Goal: Task Accomplishment & Management: Manage account settings

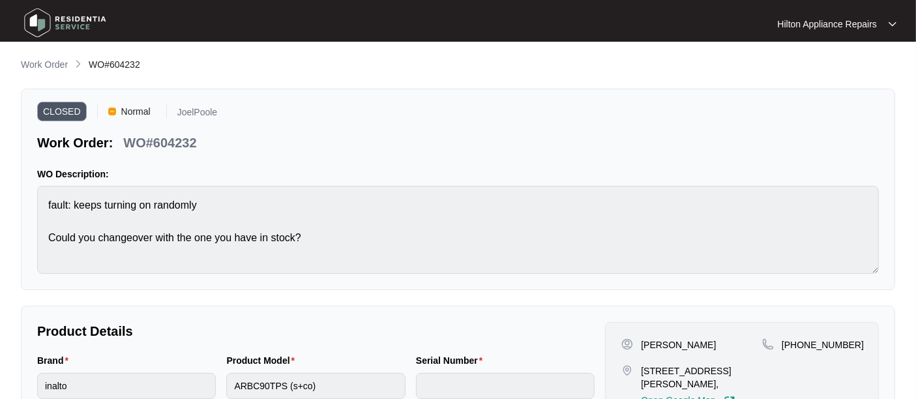
scroll to position [1666, 0]
click at [46, 60] on p "Work Order" at bounding box center [44, 64] width 47 height 13
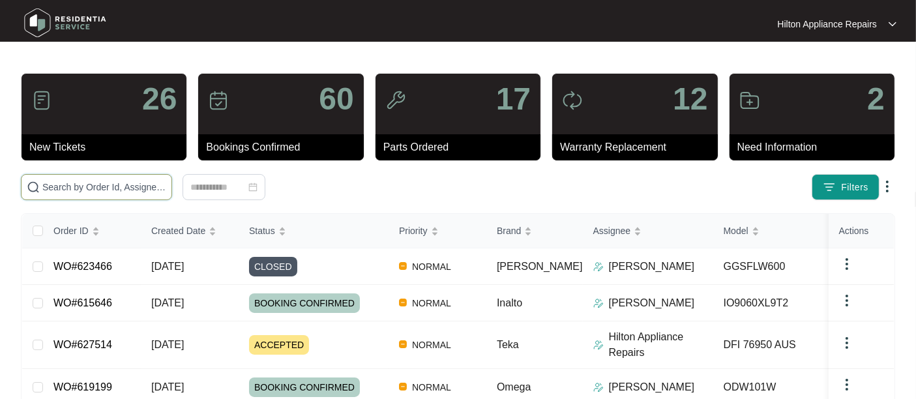
click at [79, 181] on input "text" at bounding box center [104, 187] width 124 height 14
paste input "WO#621434"
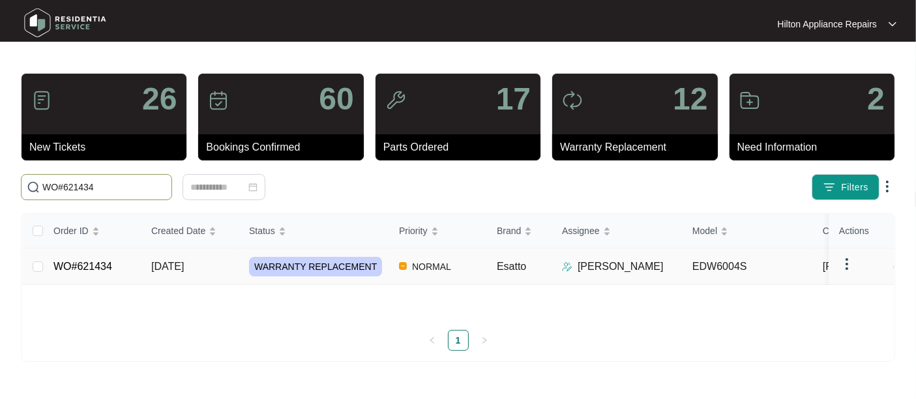
type input "WO#621434"
click at [163, 272] on span "[DATE]" at bounding box center [167, 266] width 33 height 11
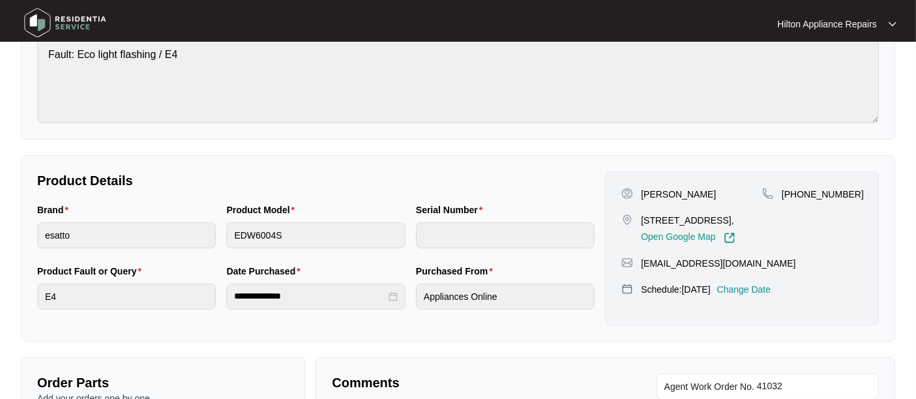
scroll to position [145, 0]
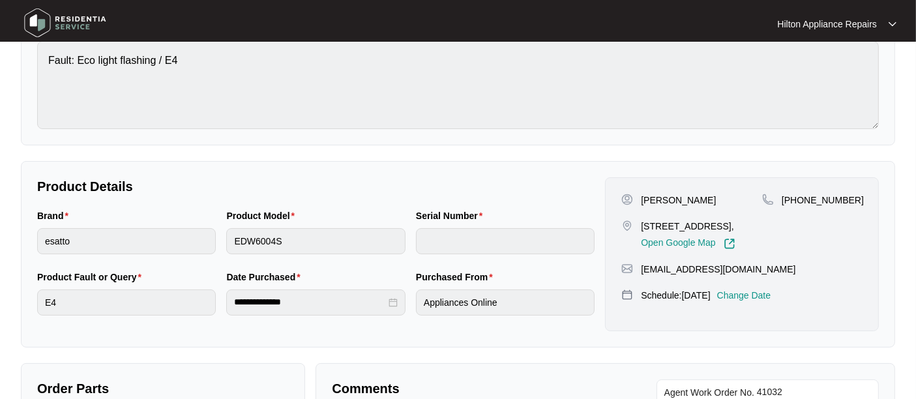
click at [759, 302] on p "Change Date" at bounding box center [744, 295] width 54 height 13
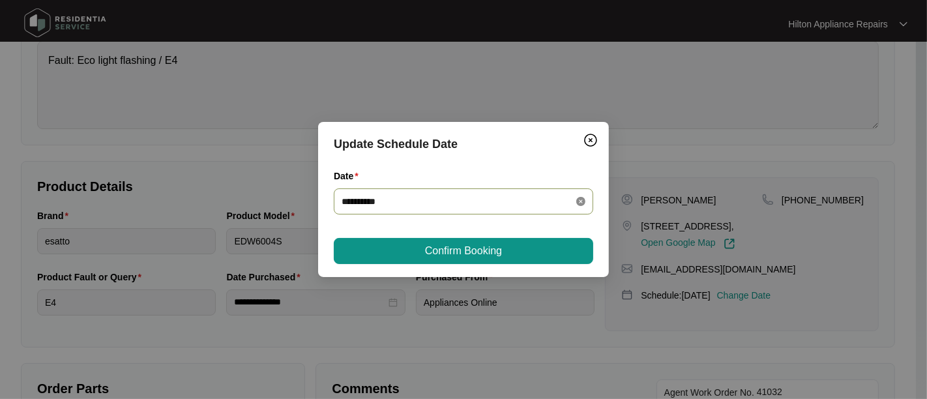
click at [580, 198] on icon "close-circle" at bounding box center [580, 201] width 9 height 9
click at [580, 198] on div at bounding box center [464, 201] width 244 height 14
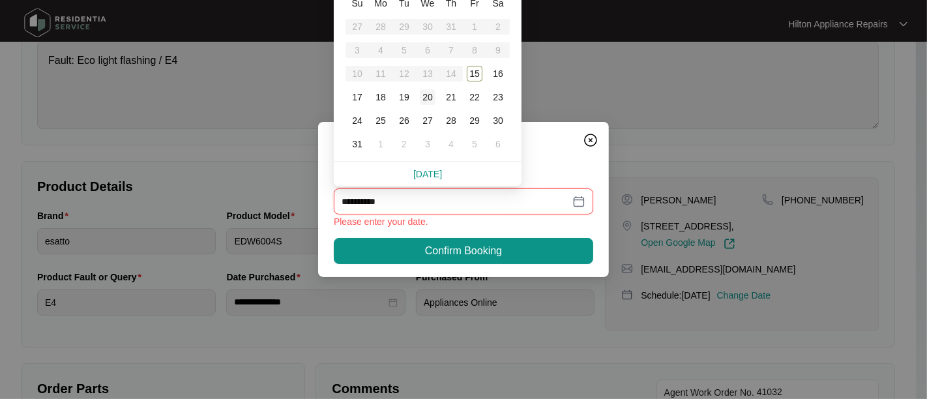
type input "**********"
click at [405, 98] on div "19" at bounding box center [404, 97] width 16 height 16
type input "**********"
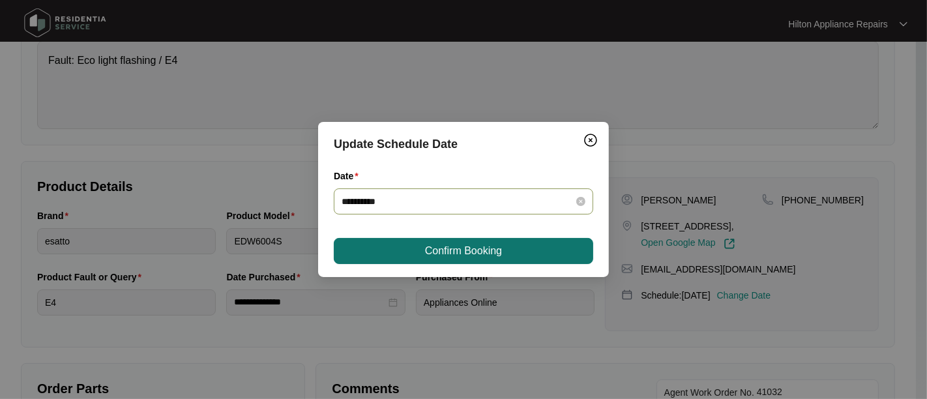
click at [434, 251] on span "Confirm Booking" at bounding box center [463, 251] width 77 height 16
